Goal: Transaction & Acquisition: Purchase product/service

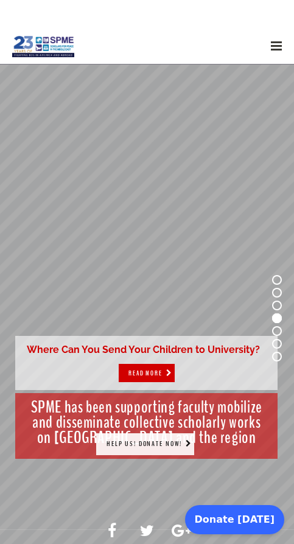
click at [145, 444] on span "HELP US! DONATE NOW!" at bounding box center [143, 443] width 75 height 10
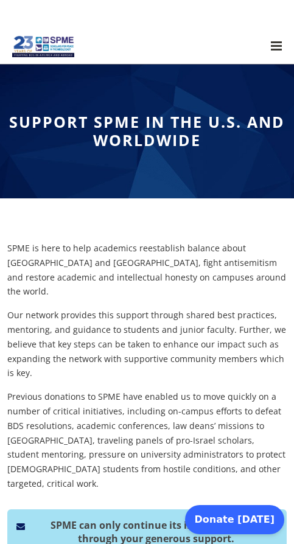
click at [43, 46] on img at bounding box center [43, 46] width 62 height 27
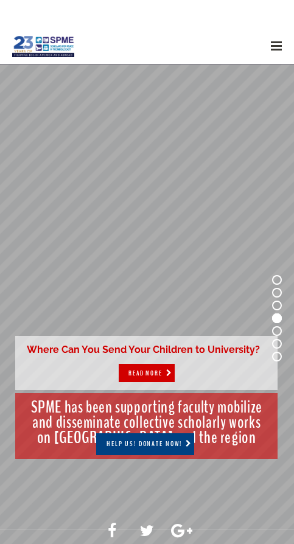
click at [181, 532] on icon at bounding box center [181, 530] width 21 height 17
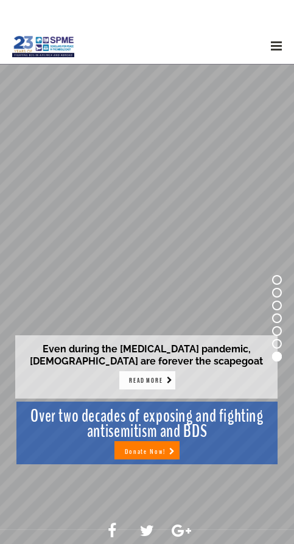
click at [147, 380] on span "READ MORE" at bounding box center [146, 380] width 34 height 9
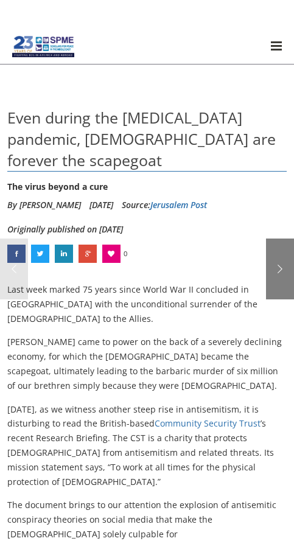
click at [280, 269] on link at bounding box center [280, 268] width 28 height 61
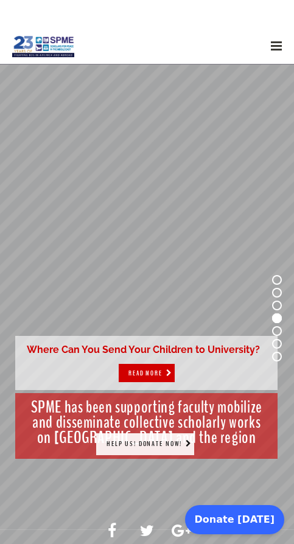
click at [145, 444] on span "HELP US! DONATE NOW!" at bounding box center [143, 443] width 75 height 10
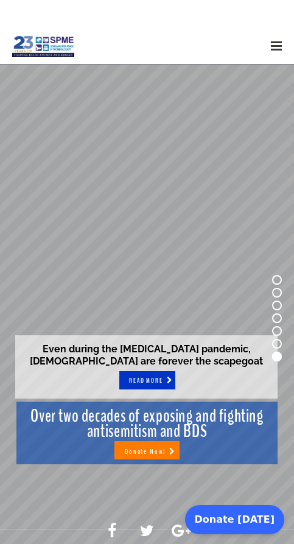
click at [147, 318] on rs-slide "Even during the [MEDICAL_DATA] pandemic, [DEMOGRAPHIC_DATA] are forever the sca…" at bounding box center [147, 317] width 294 height 507
